Goal: Information Seeking & Learning: Learn about a topic

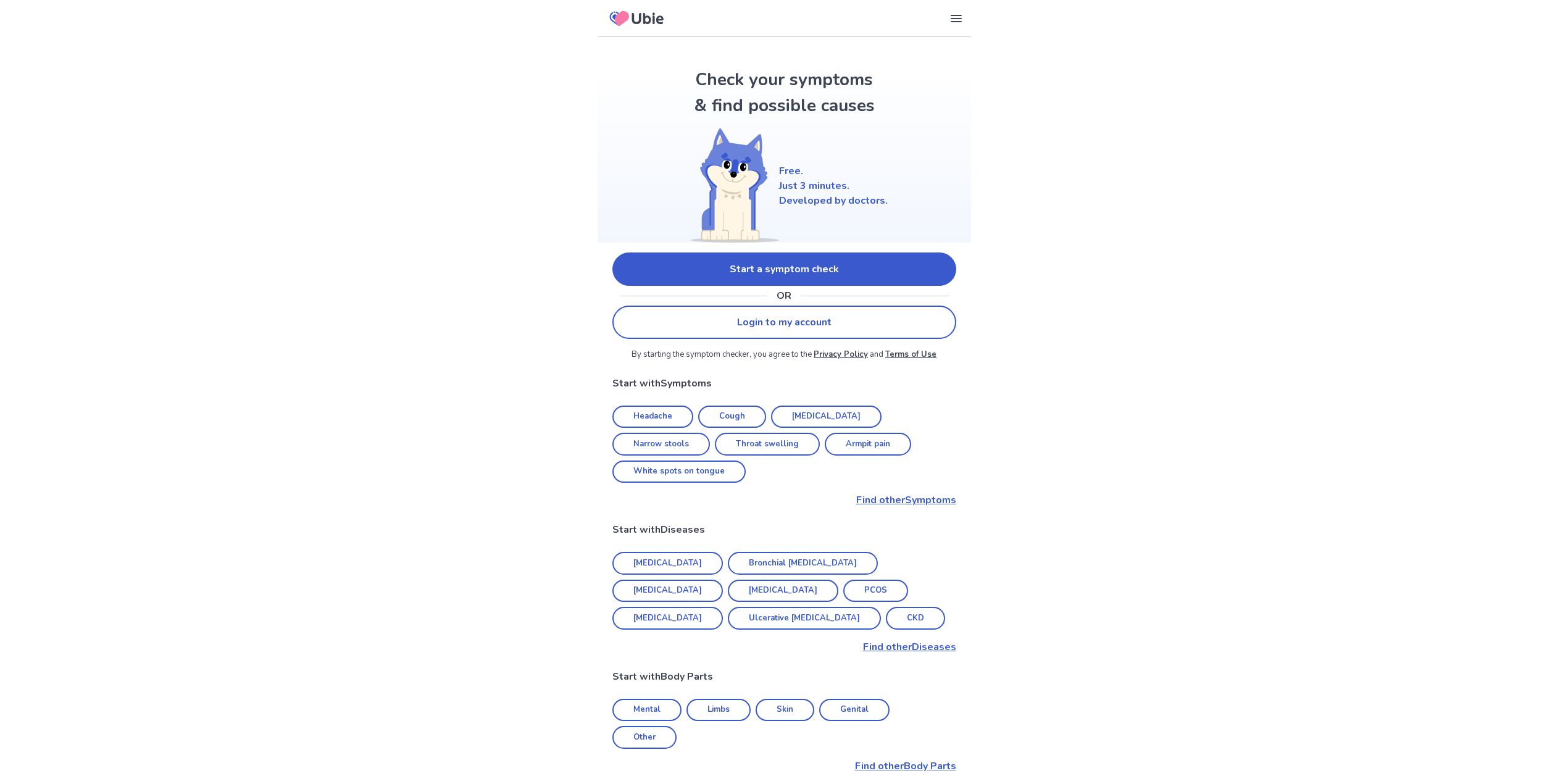
scroll to position [82, 0]
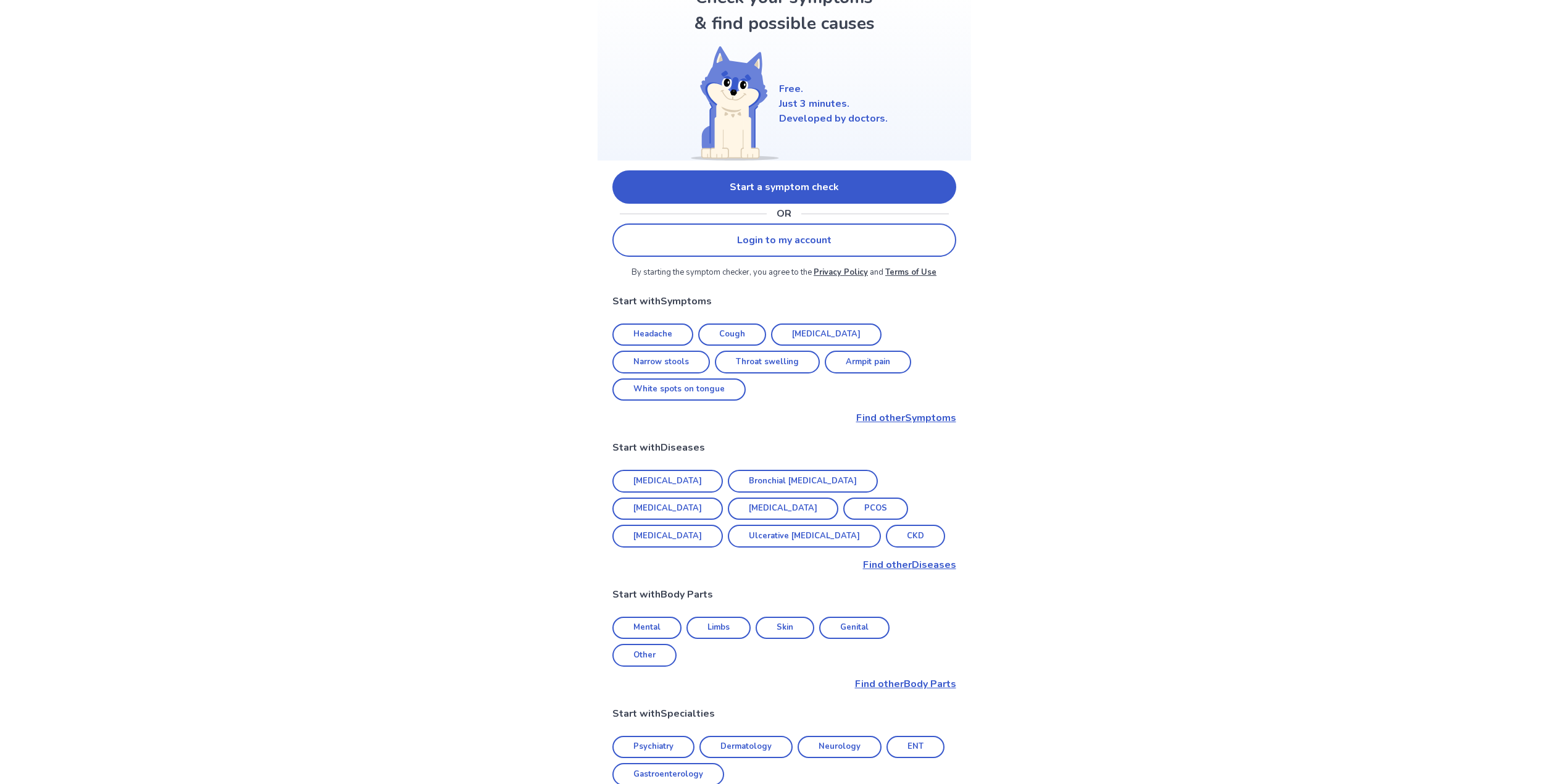
click at [882, 411] on p "Find other Symptoms" at bounding box center [784, 418] width 344 height 15
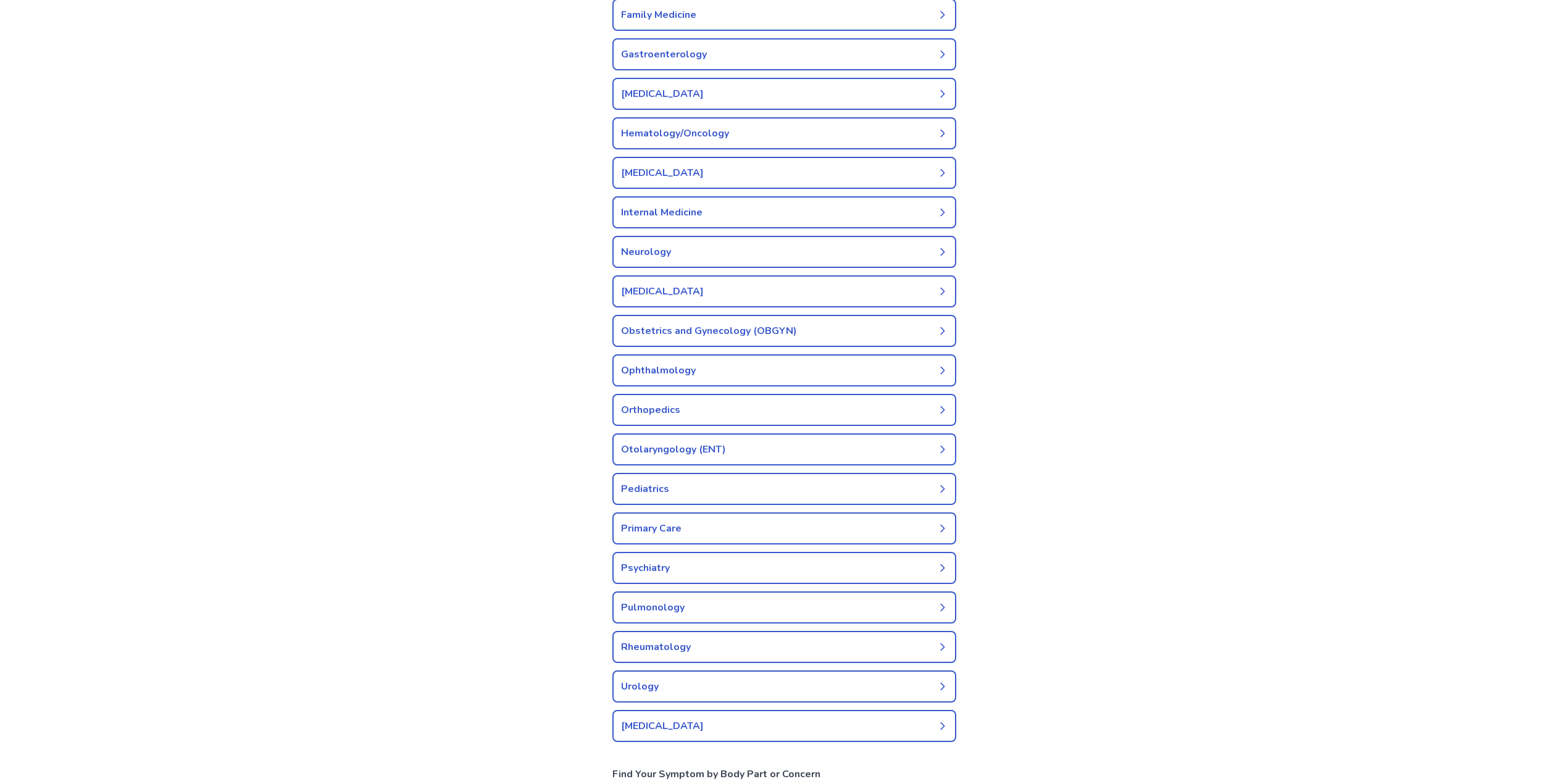
scroll to position [494, 0]
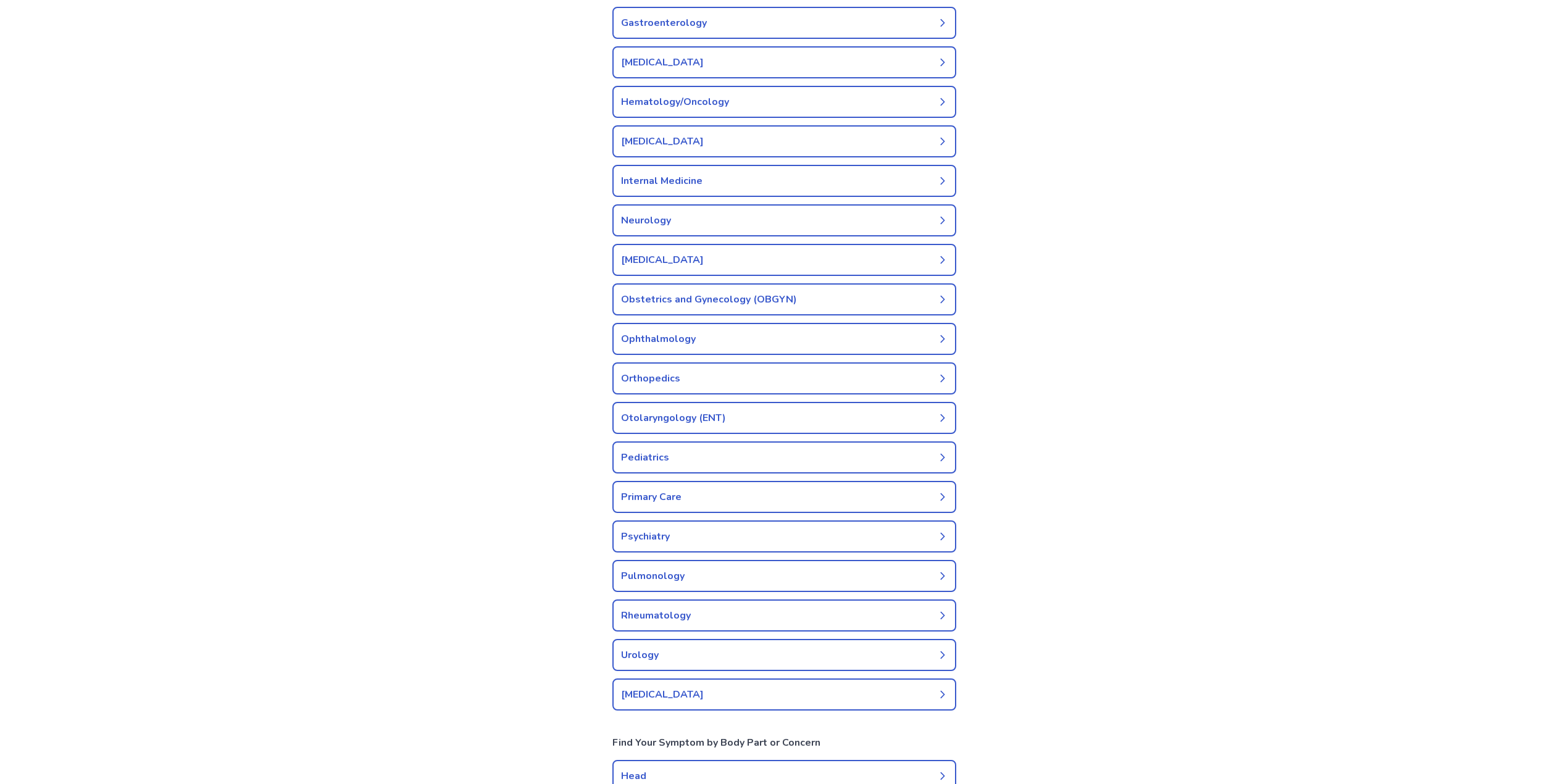
click at [642, 362] on link "Orthopedics" at bounding box center [784, 378] width 344 height 32
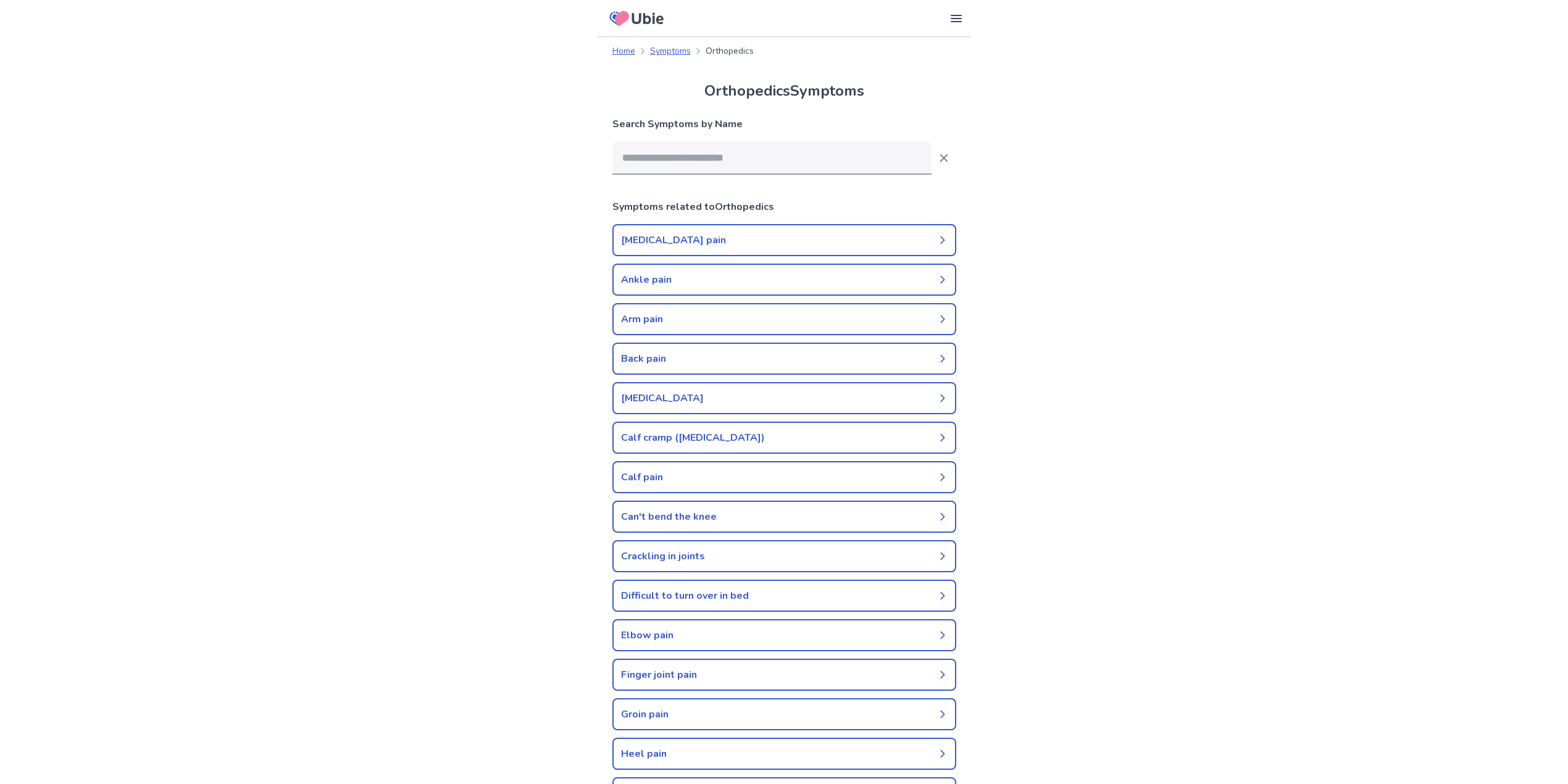
click at [648, 354] on link "Back pain" at bounding box center [784, 358] width 344 height 32
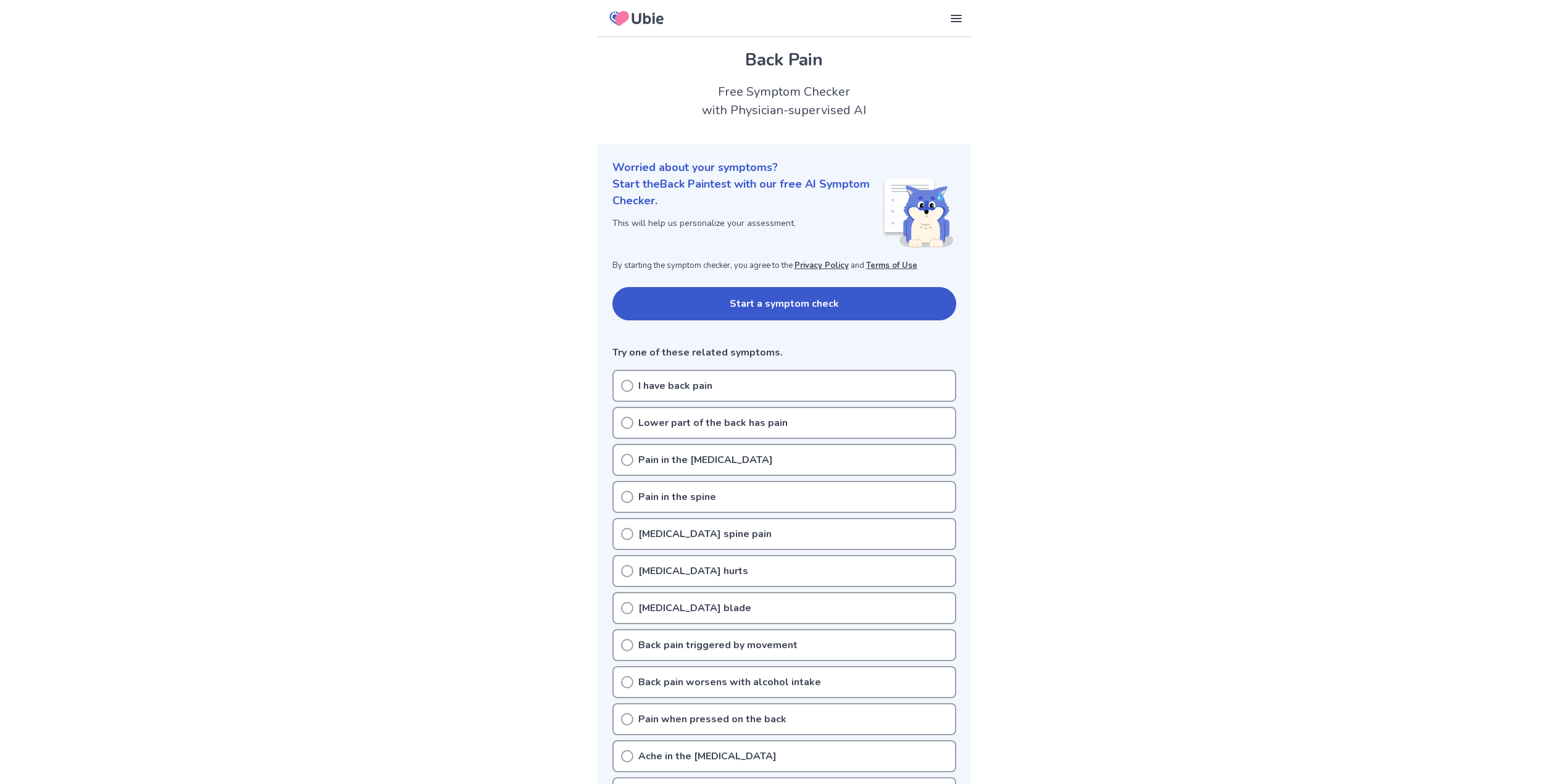
click at [632, 380] on icon at bounding box center [627, 386] width 13 height 13
